Goal: Find specific page/section: Find specific page/section

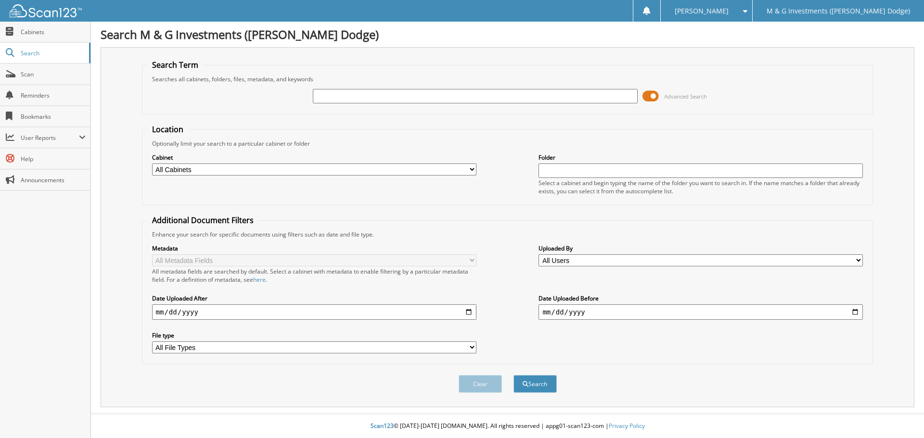
click at [397, 165] on select "All Cabinets ACCOUNTS PAYABLE ACCOUNTS RECEIVABLE CANCELLATIONS CAR DEALS CASH …" at bounding box center [314, 170] width 324 height 12
select select "19462"
click at [152, 164] on select "All Cabinets ACCOUNTS PAYABLE ACCOUNTS RECEIVABLE CANCELLATIONS CAR DEALS CASH …" at bounding box center [314, 170] width 324 height 12
click at [376, 102] on input "text" at bounding box center [475, 96] width 324 height 14
type input "526875"
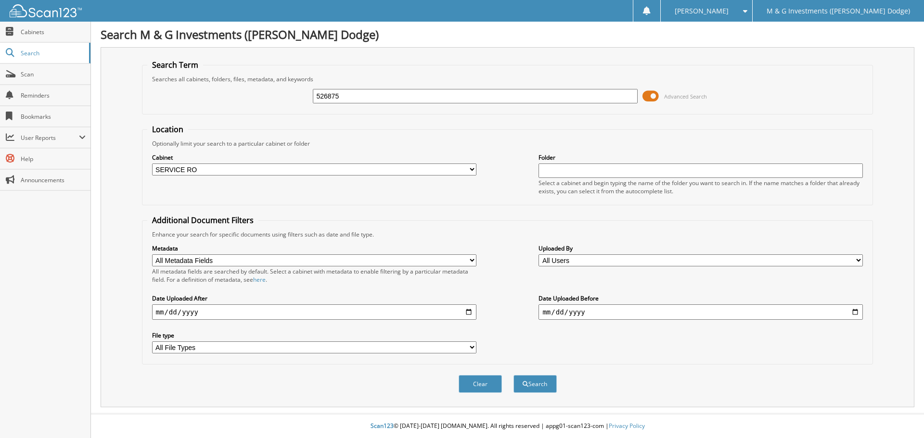
click at [513, 375] on button "Search" at bounding box center [534, 384] width 43 height 18
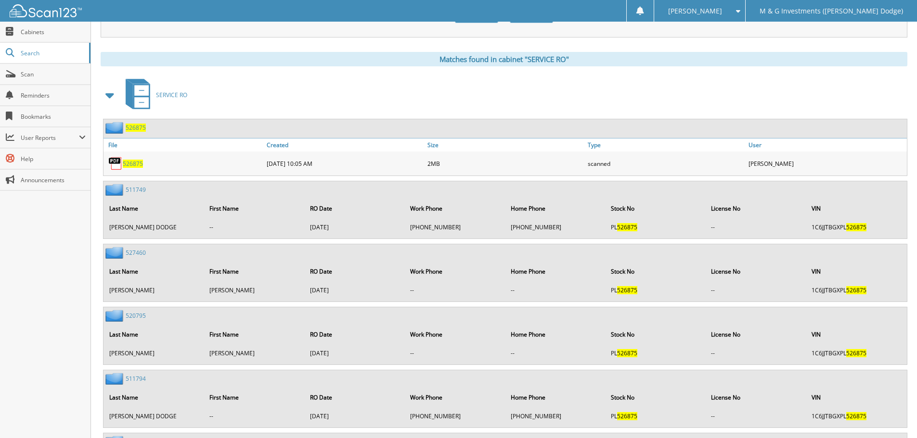
scroll to position [385, 0]
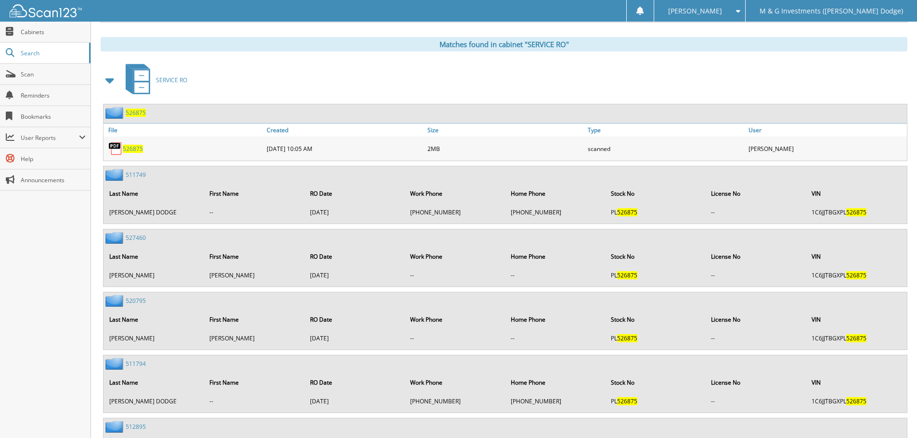
click at [136, 116] on span "526875" at bounding box center [136, 113] width 20 height 8
